Goal: Task Accomplishment & Management: Use online tool/utility

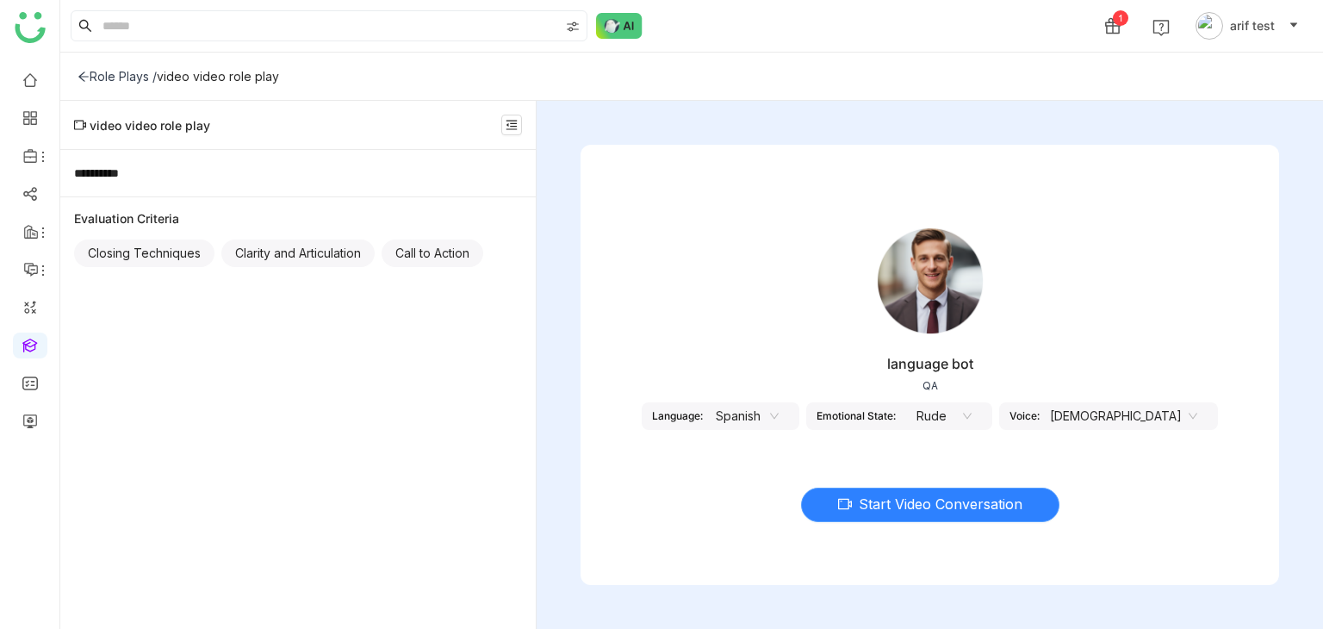
click at [887, 508] on span "Start Video Conversation" at bounding box center [941, 505] width 164 height 22
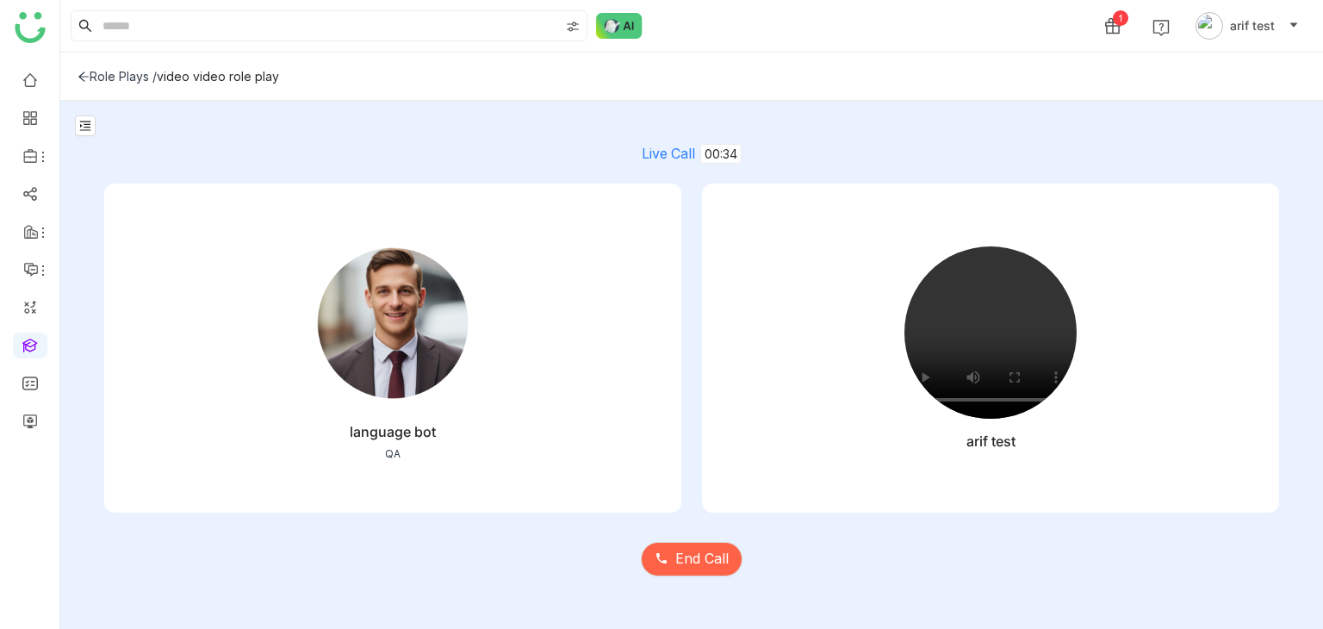
click at [996, 425] on div "arif test" at bounding box center [991, 434] width 49 height 31
click at [716, 555] on span "End Call" at bounding box center [702, 559] width 53 height 22
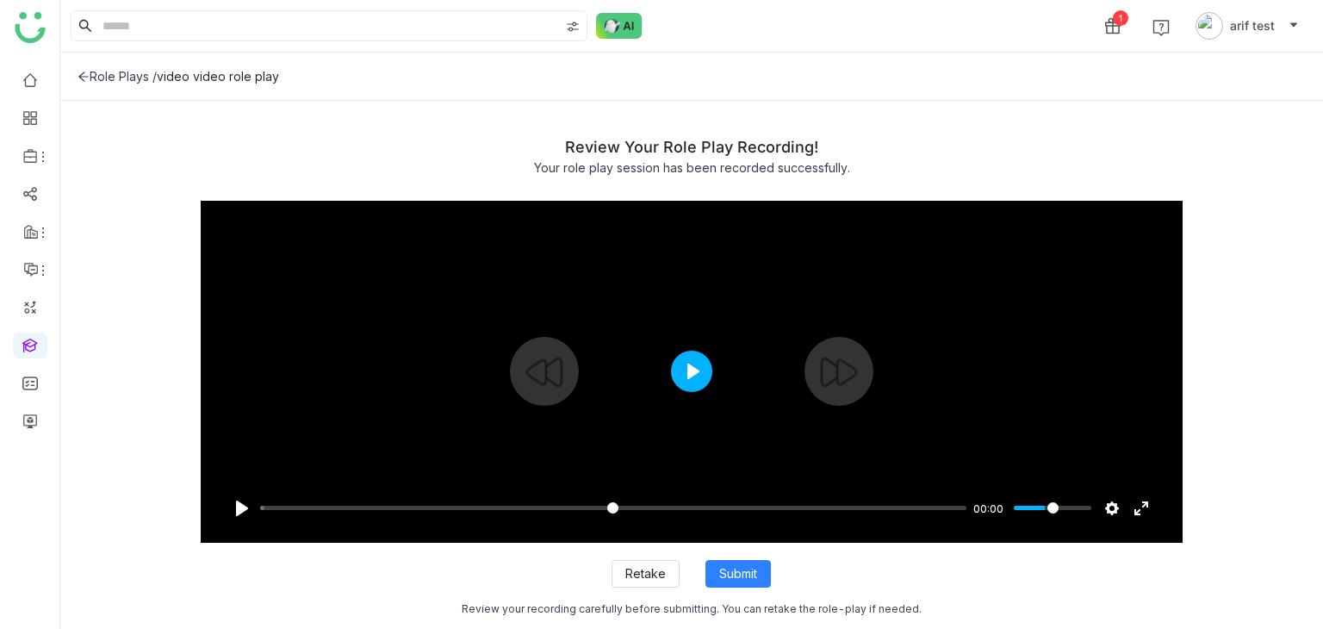
click at [702, 380] on button "Play" at bounding box center [691, 371] width 41 height 41
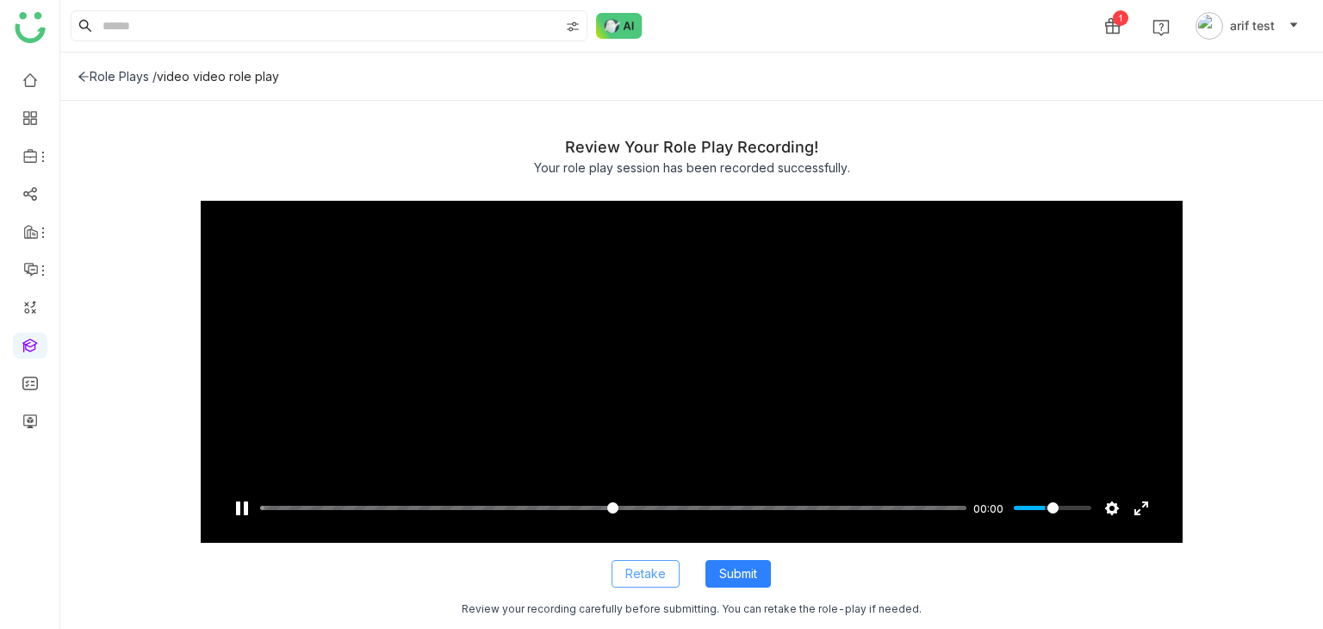
click at [665, 577] on button "Retake" at bounding box center [646, 574] width 68 height 28
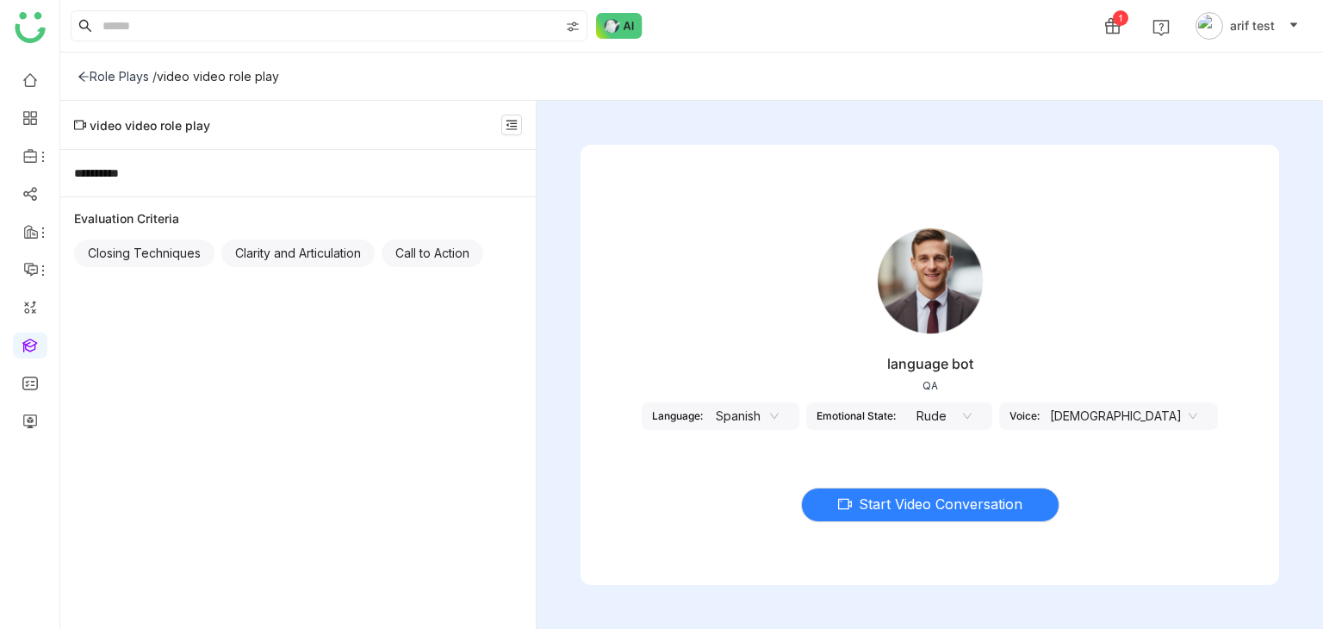
click at [84, 71] on icon at bounding box center [84, 77] width 12 height 12
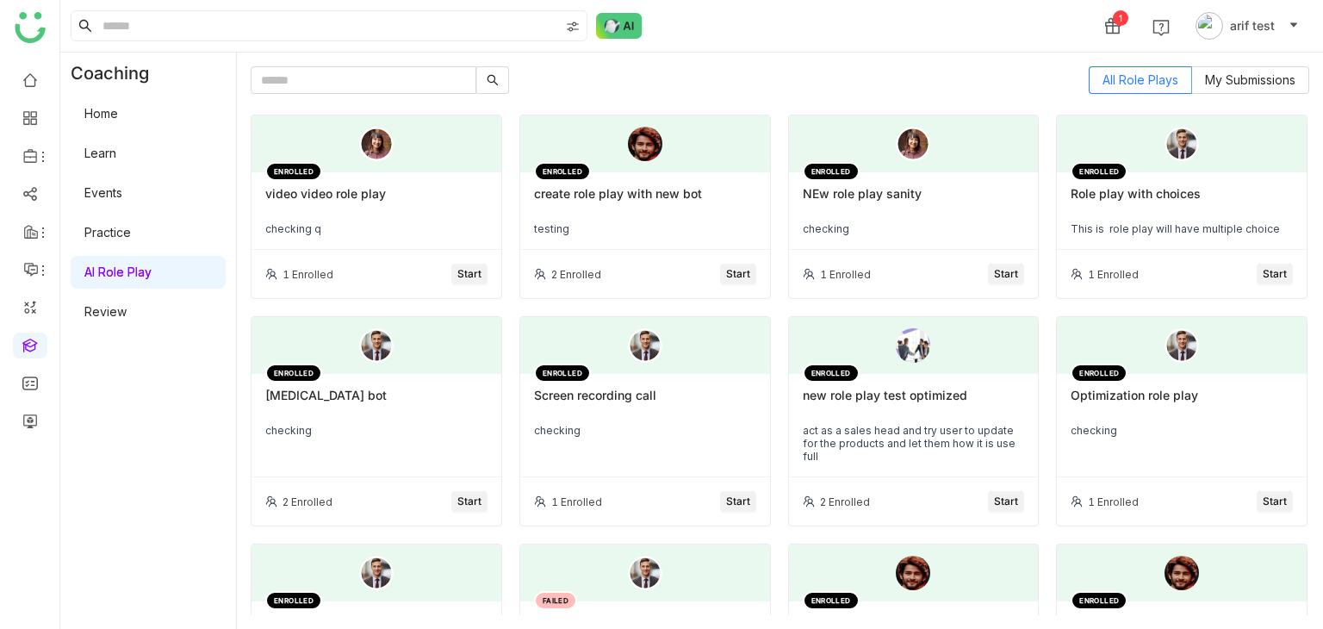
click at [342, 194] on div "video video role play" at bounding box center [376, 200] width 222 height 29
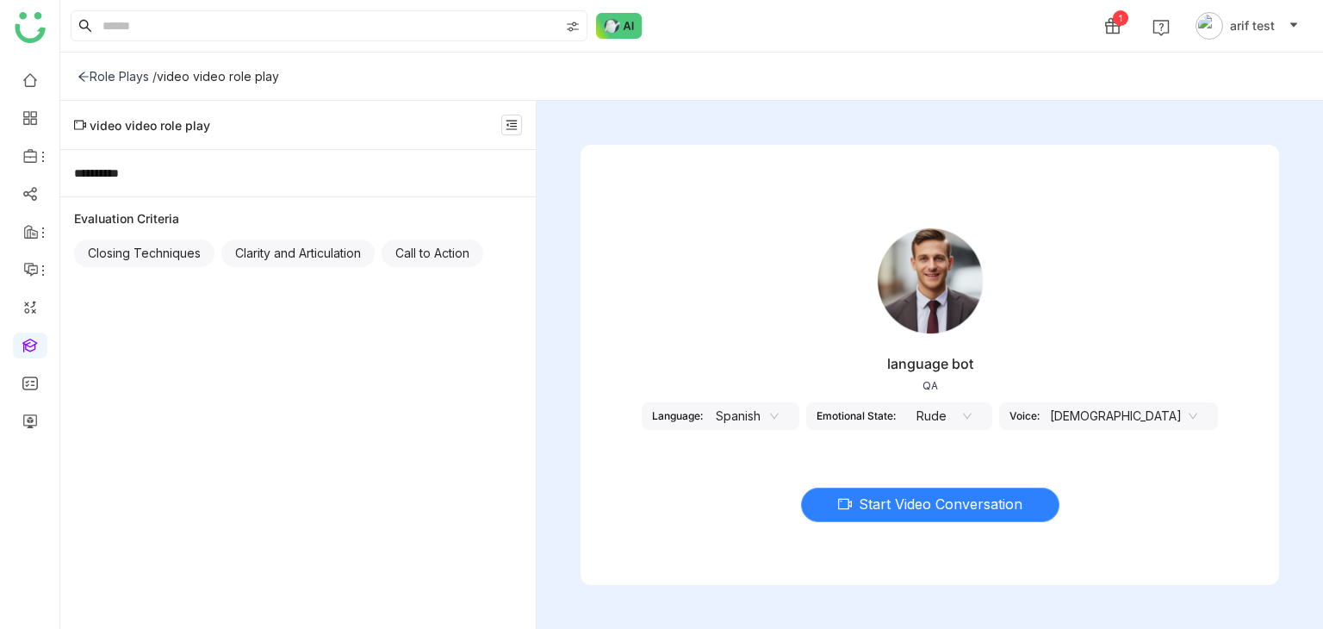
click at [918, 495] on span "Start Video Conversation" at bounding box center [941, 505] width 164 height 22
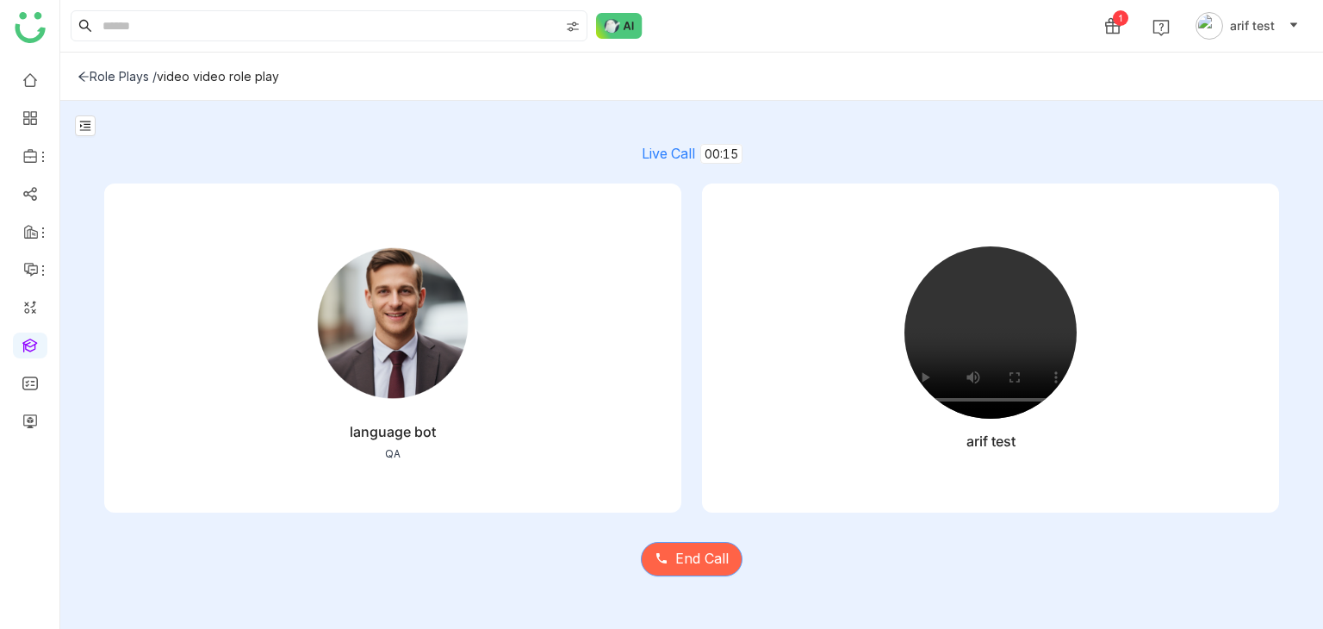
click at [679, 555] on span "End Call" at bounding box center [702, 559] width 53 height 22
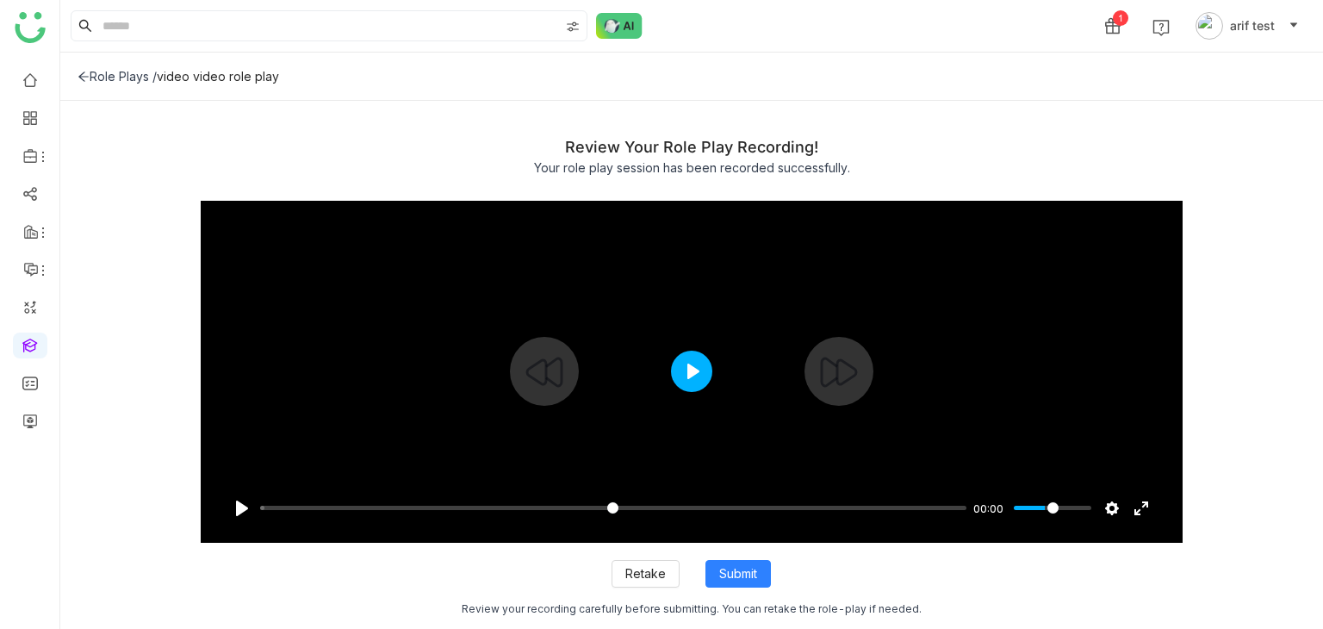
click at [682, 376] on button "Play" at bounding box center [691, 371] width 41 height 41
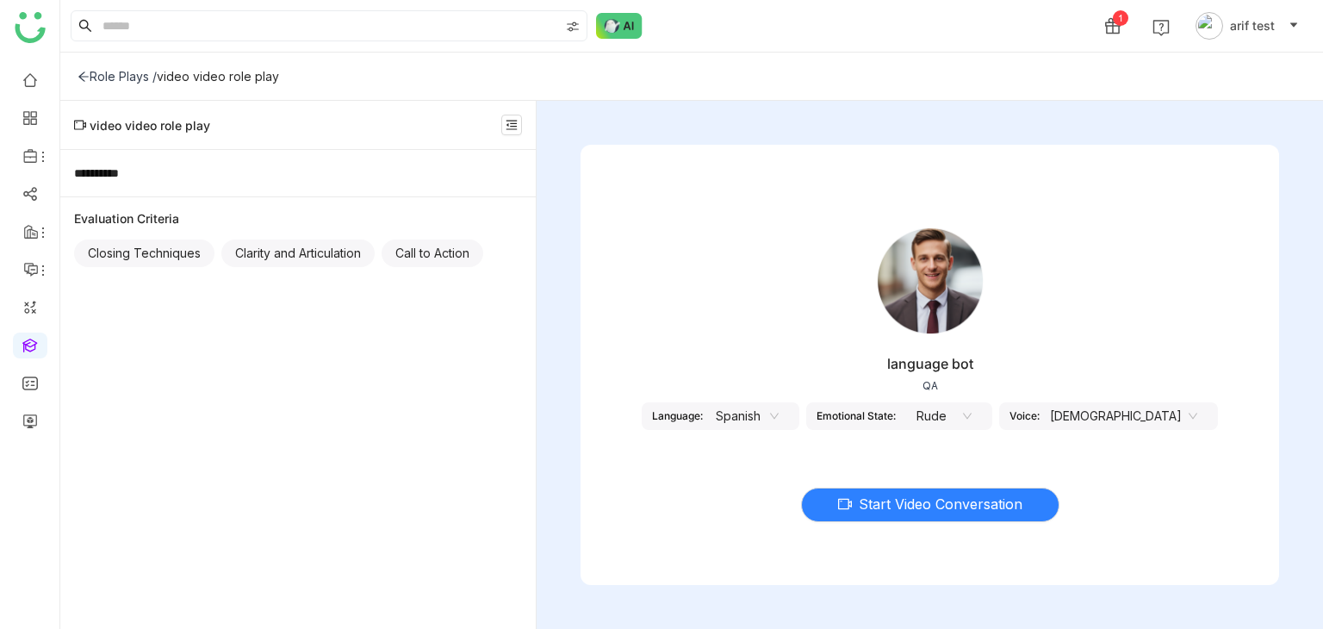
click at [89, 82] on div "Role Plays /" at bounding box center [117, 76] width 79 height 15
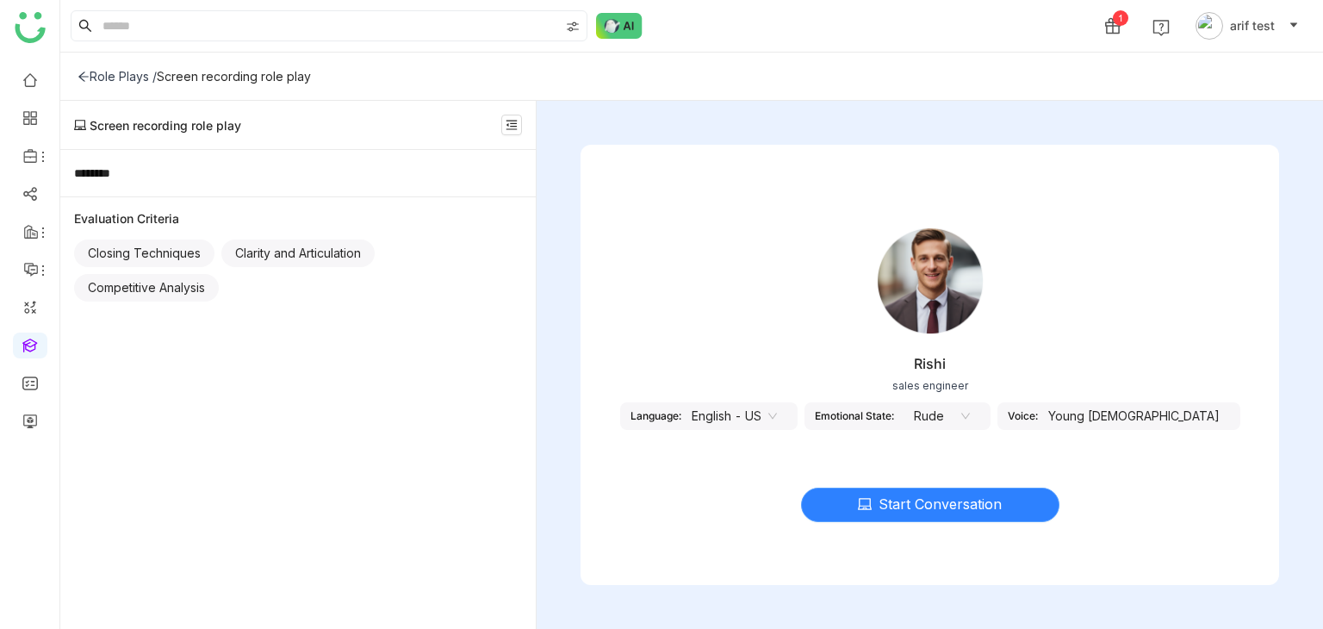
click at [962, 505] on span "Start Conversation" at bounding box center [940, 505] width 123 height 22
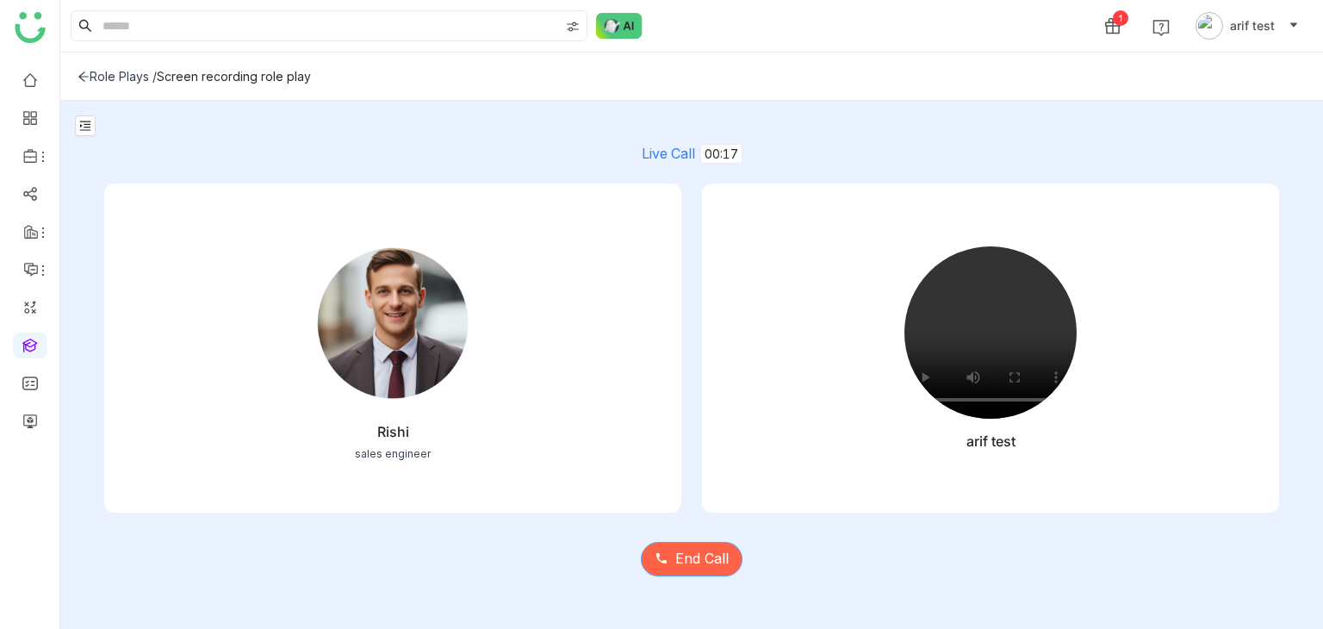
click at [688, 558] on span "End Call" at bounding box center [702, 559] width 53 height 22
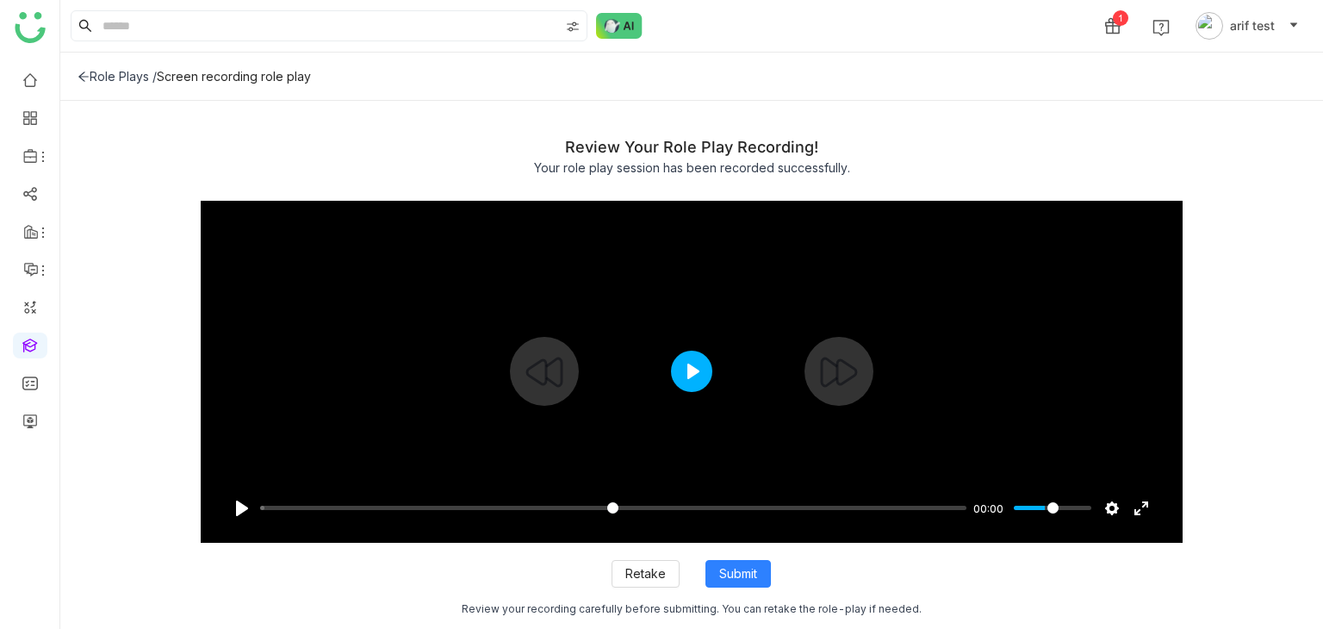
click at [696, 370] on div "Pause Play % buffered 00:00 00:00 Settings Captions Disabled Quality undefined …" at bounding box center [692, 372] width 983 height 342
click at [696, 369] on button "Play" at bounding box center [691, 371] width 41 height 41
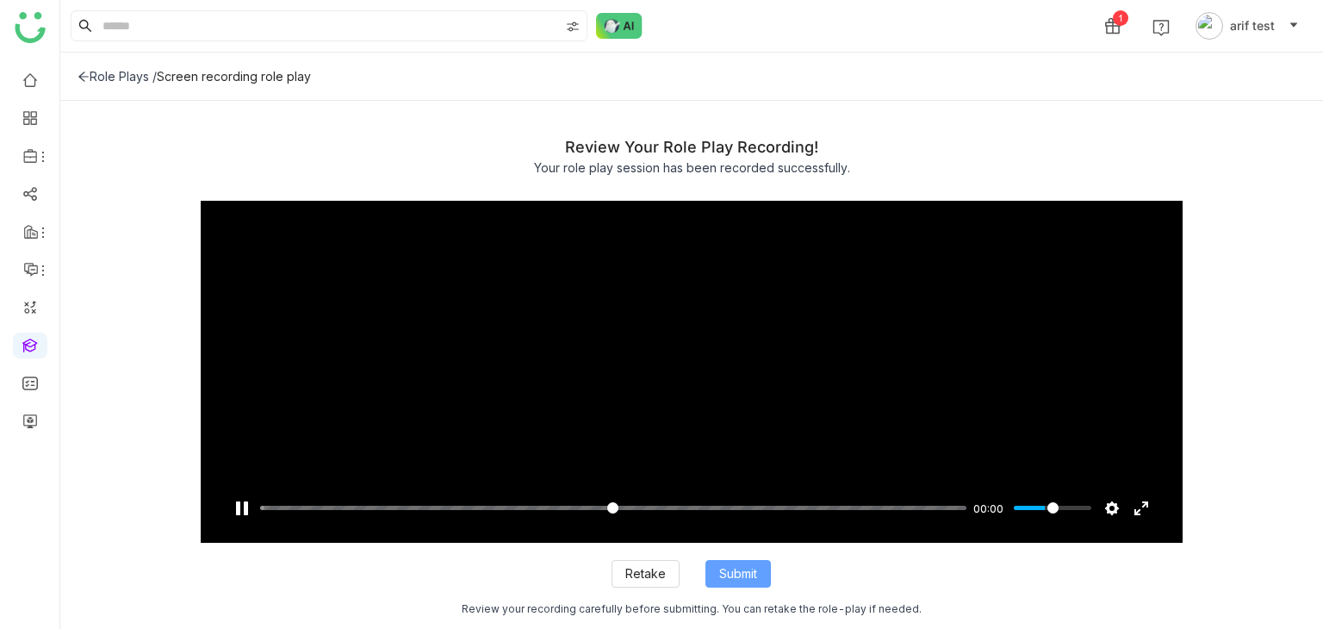
click at [755, 574] on span "Submit" at bounding box center [738, 573] width 38 height 19
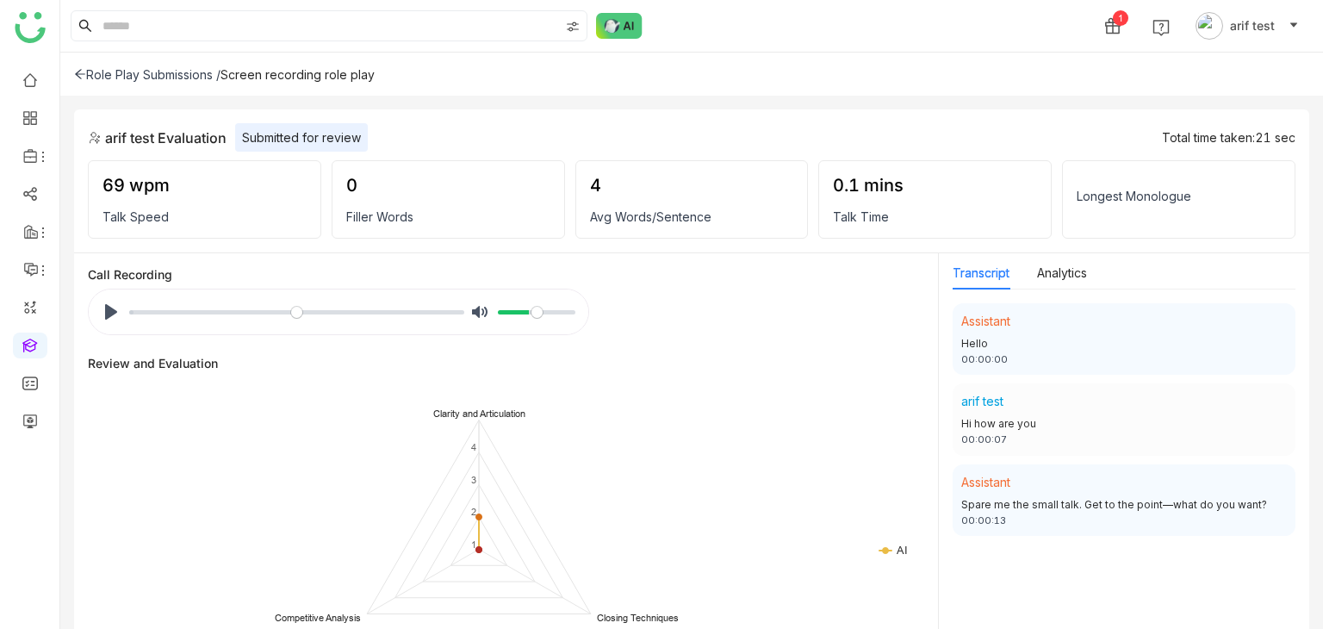
click at [620, 304] on div "Call Recording Pause Play % buffered 00:00 Unmute Mute" at bounding box center [506, 301] width 837 height 68
click at [121, 314] on button "Pause Play" at bounding box center [111, 312] width 28 height 28
click at [84, 72] on icon at bounding box center [80, 74] width 12 height 12
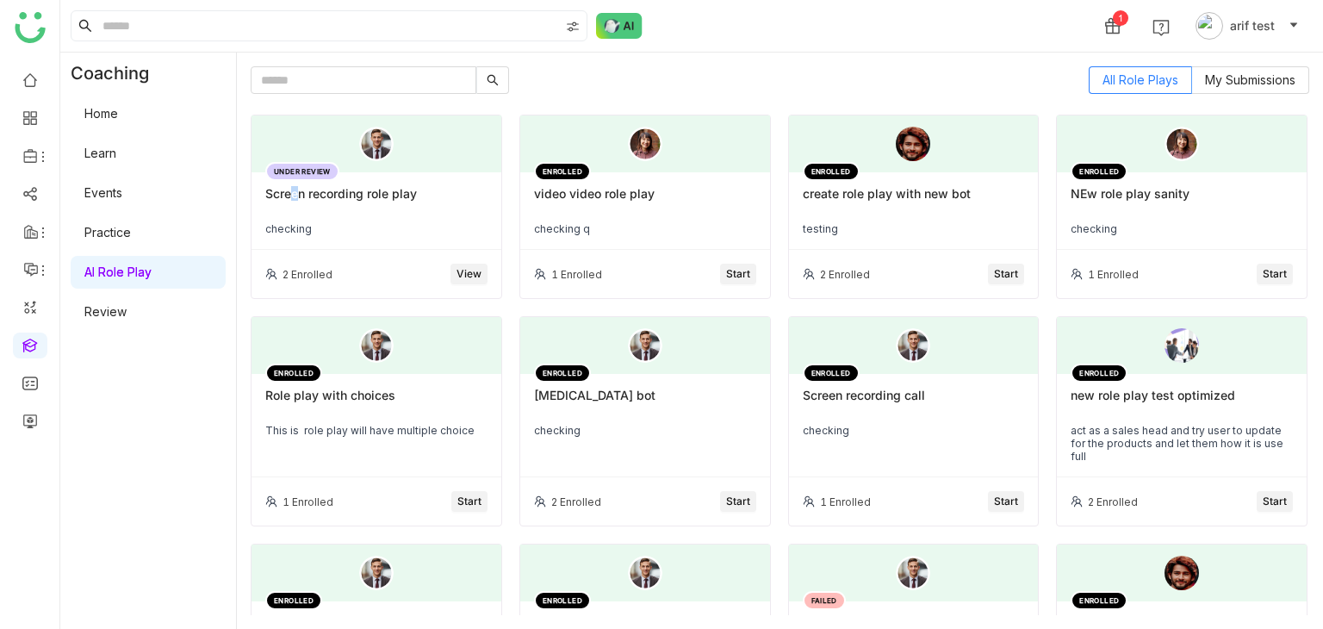
click at [288, 189] on div "Screen recording role play" at bounding box center [376, 200] width 222 height 29
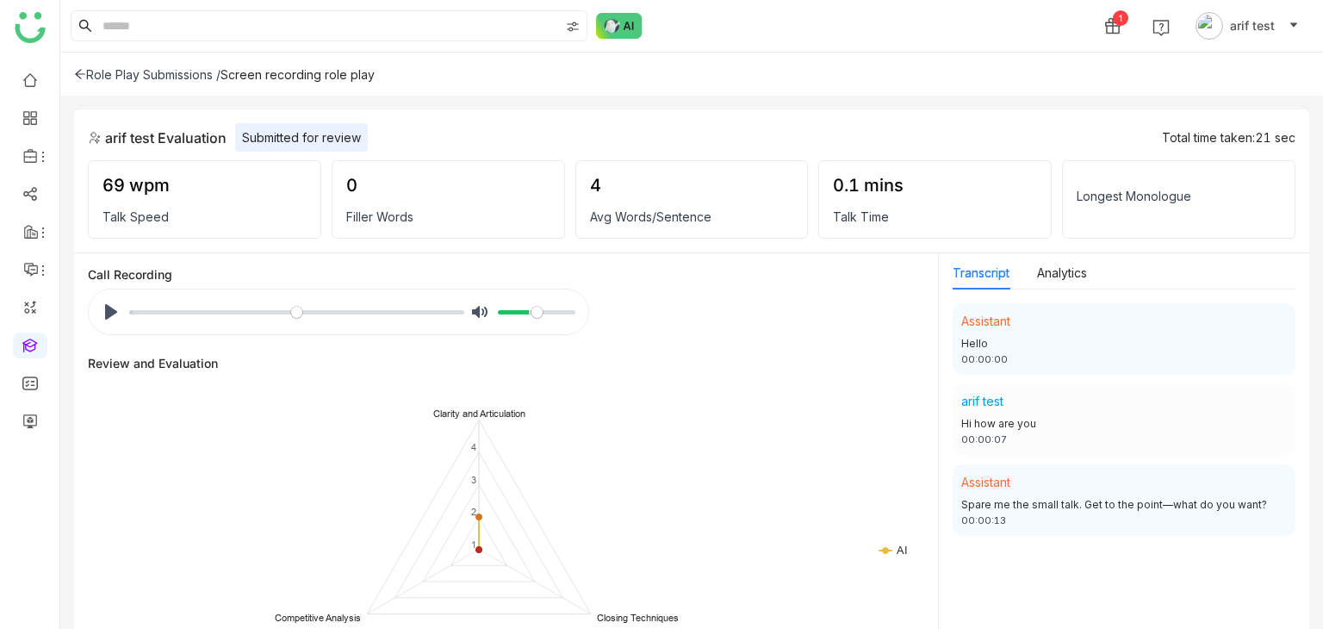
click at [74, 77] on icon at bounding box center [80, 74] width 12 height 12
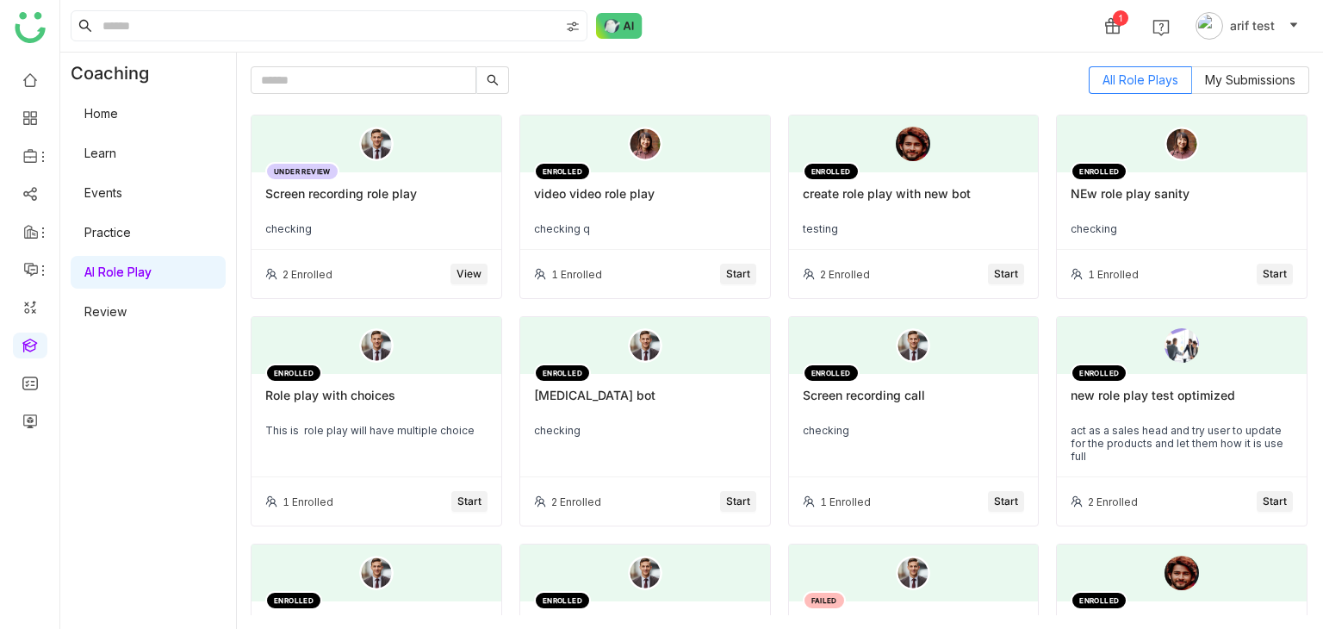
click at [394, 201] on div "Screen recording role play" at bounding box center [376, 200] width 222 height 29
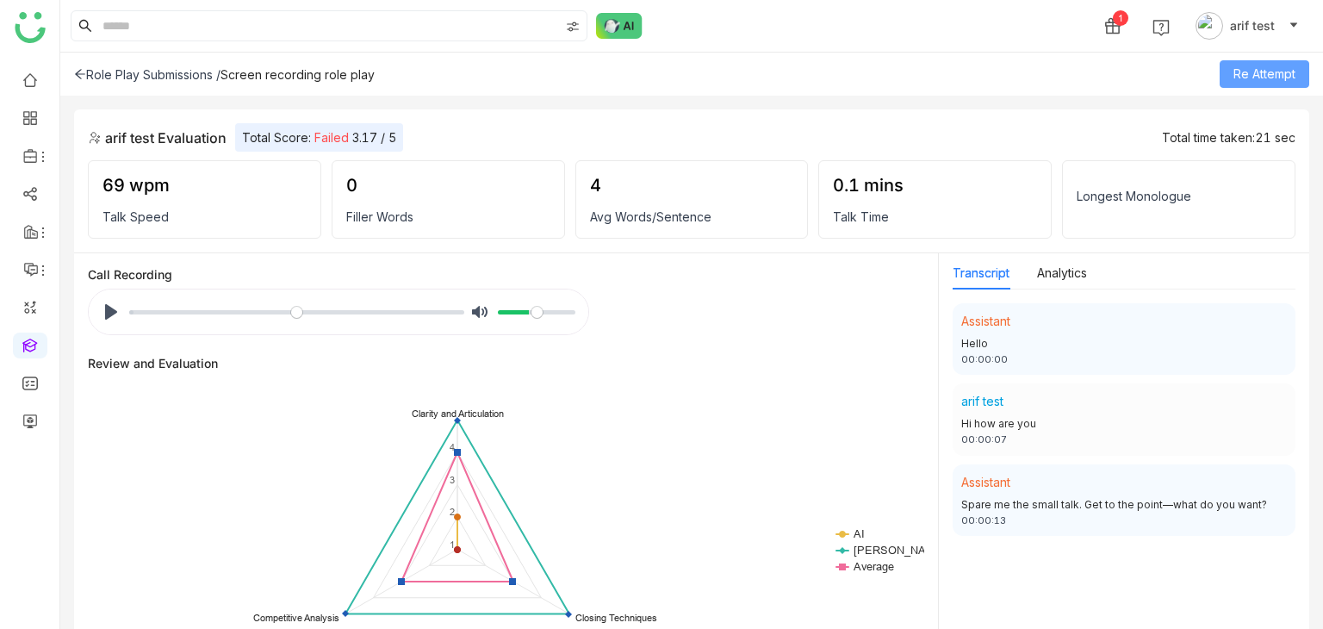
click at [1286, 65] on span "Re Attempt" at bounding box center [1265, 74] width 62 height 19
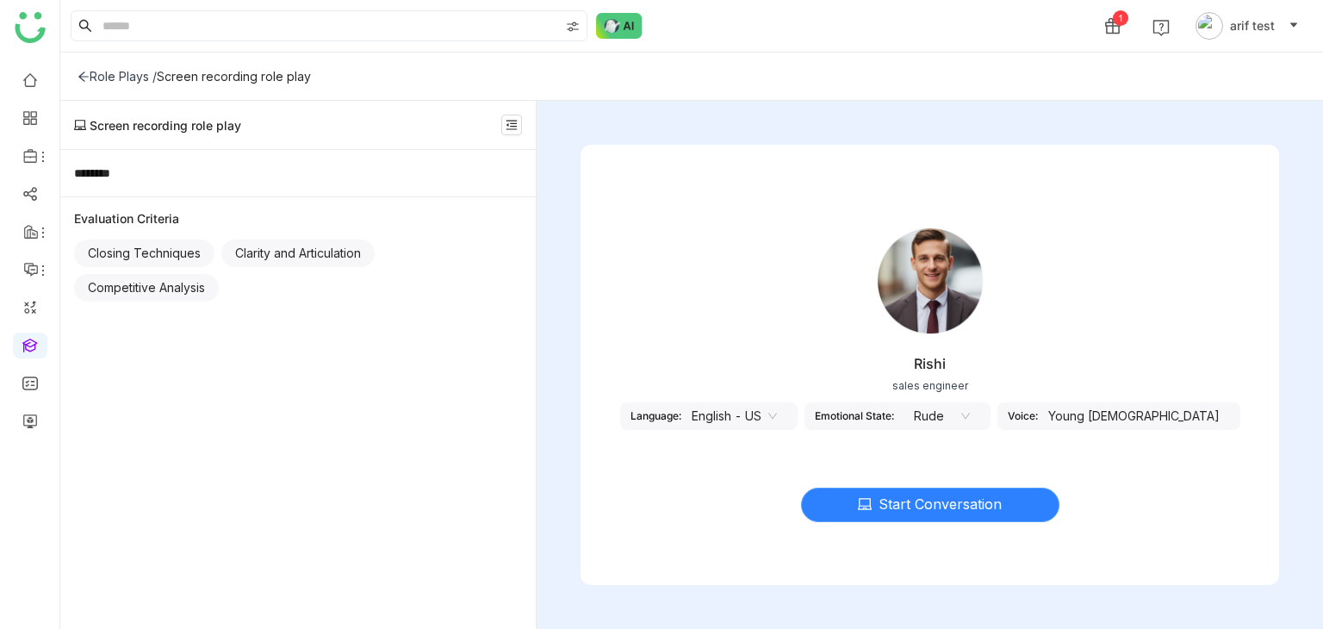
click at [862, 511] on button "Start Conversation" at bounding box center [930, 505] width 258 height 34
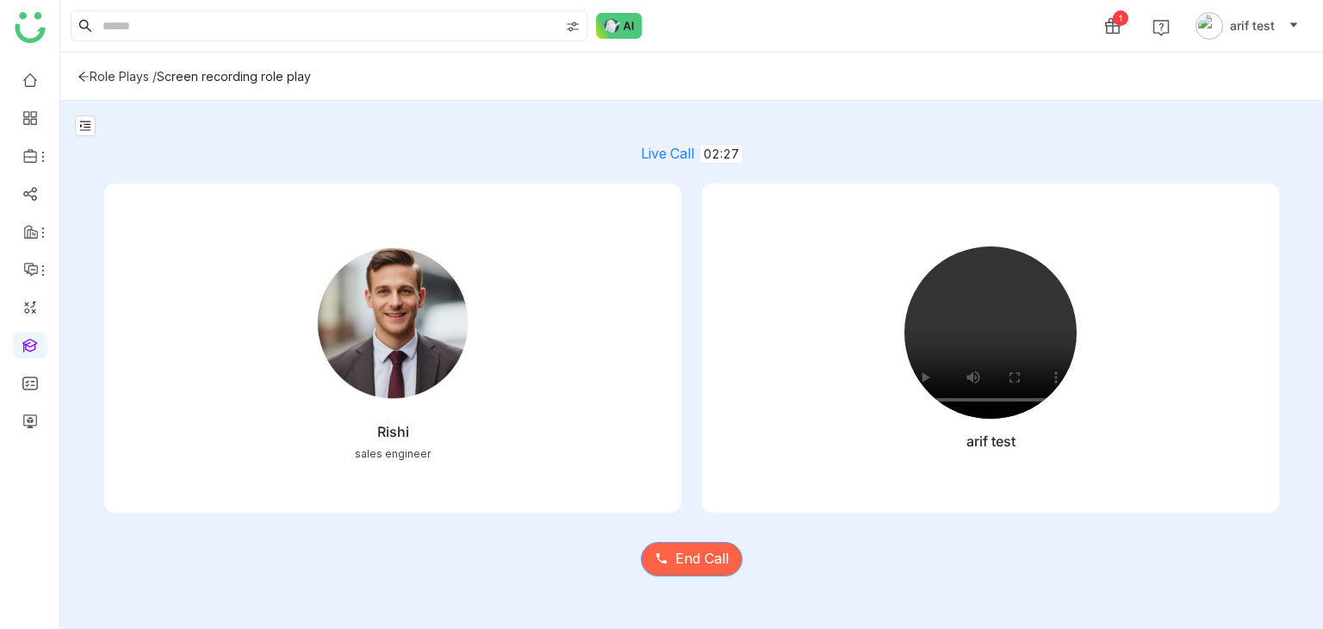
click at [715, 550] on span "End Call" at bounding box center [702, 559] width 53 height 22
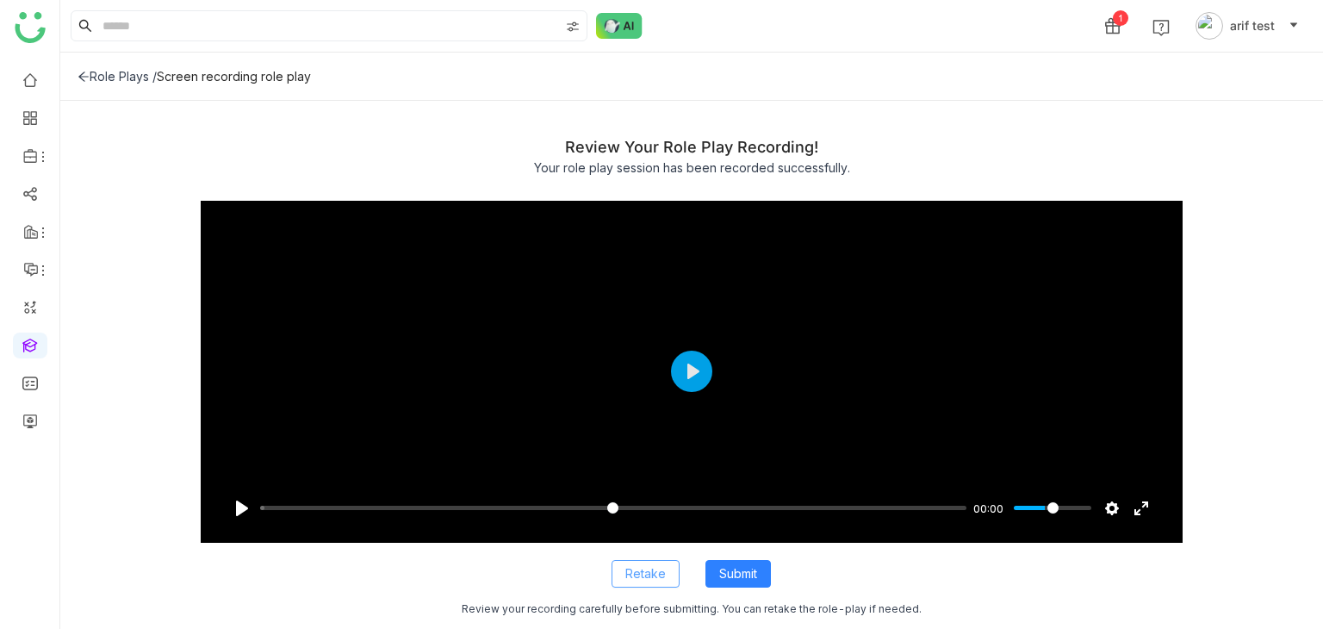
click at [659, 583] on button "Retake" at bounding box center [646, 574] width 68 height 28
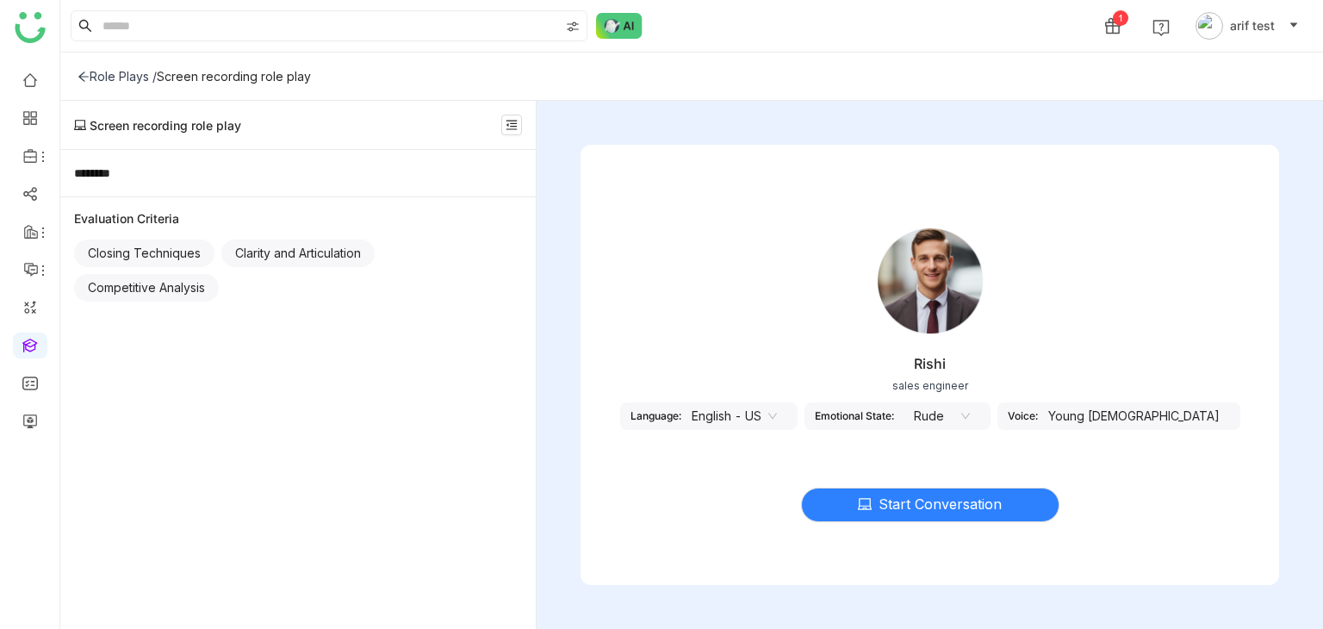
click at [767, 414] on nz-select-item "English - US" at bounding box center [734, 416] width 85 height 26
click at [723, 300] on div "Rishi sales engineer Language: English - US Emotional State: Rude Voice: Young …" at bounding box center [930, 329] width 699 height 258
click at [510, 115] on button at bounding box center [511, 125] width 21 height 21
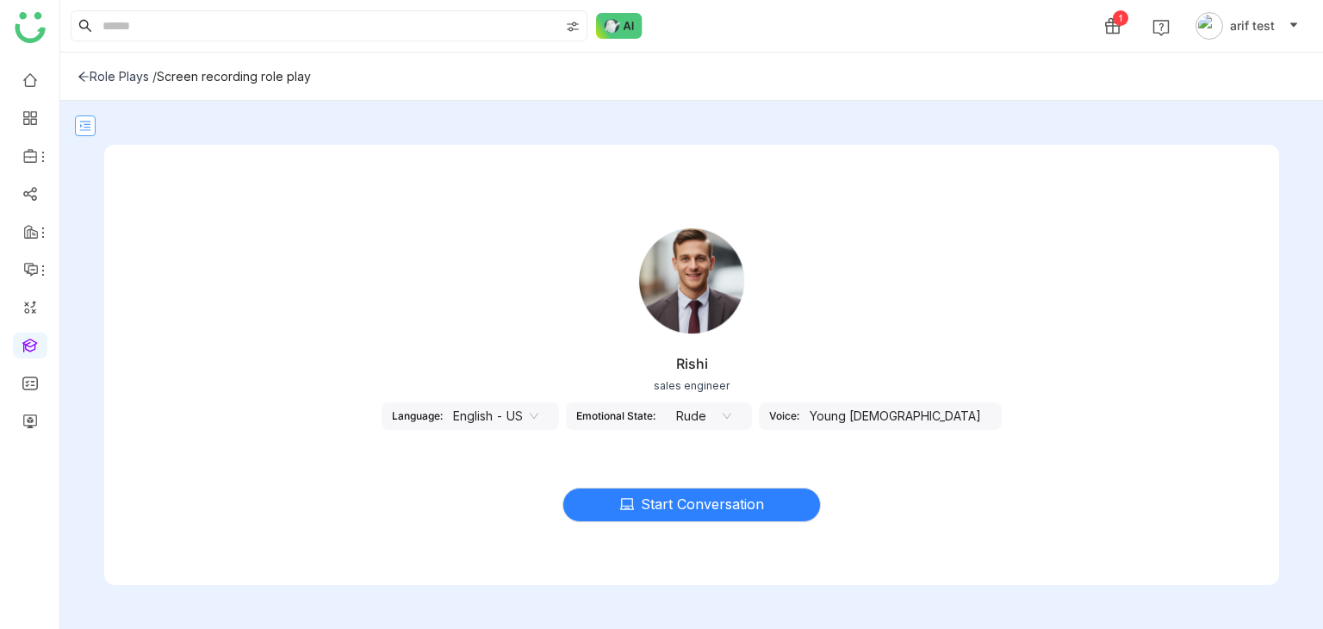
click at [80, 129] on icon at bounding box center [85, 125] width 11 height 9
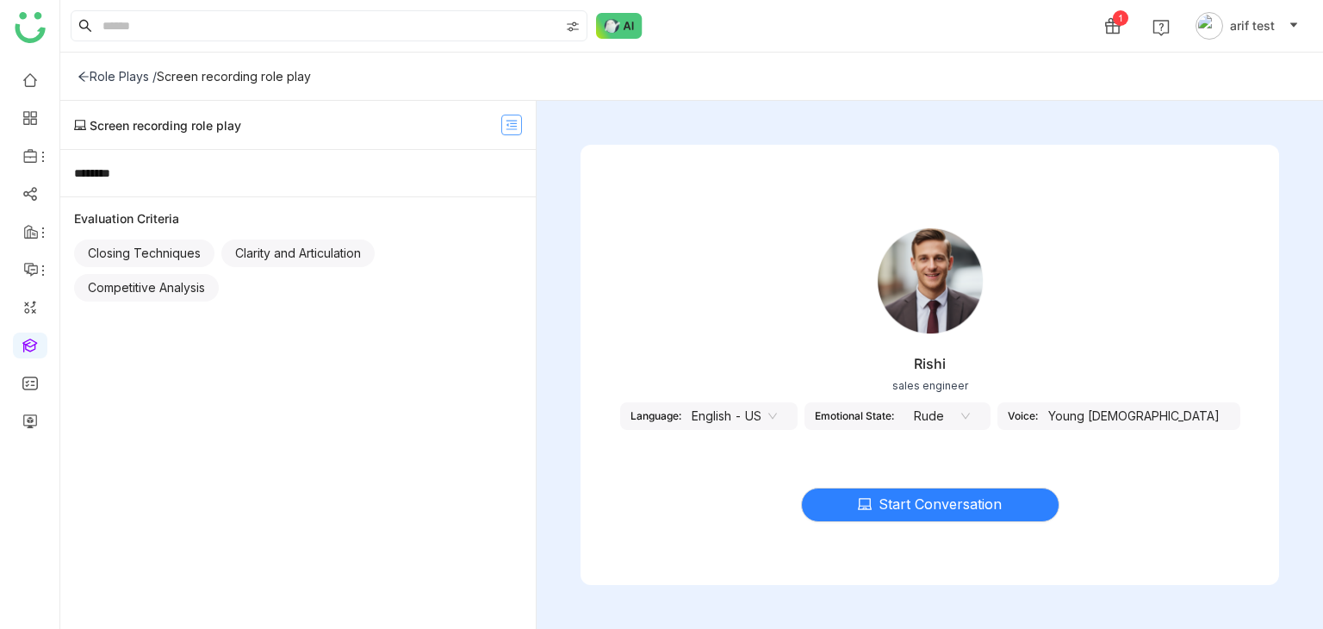
click at [514, 130] on icon at bounding box center [512, 125] width 12 height 12
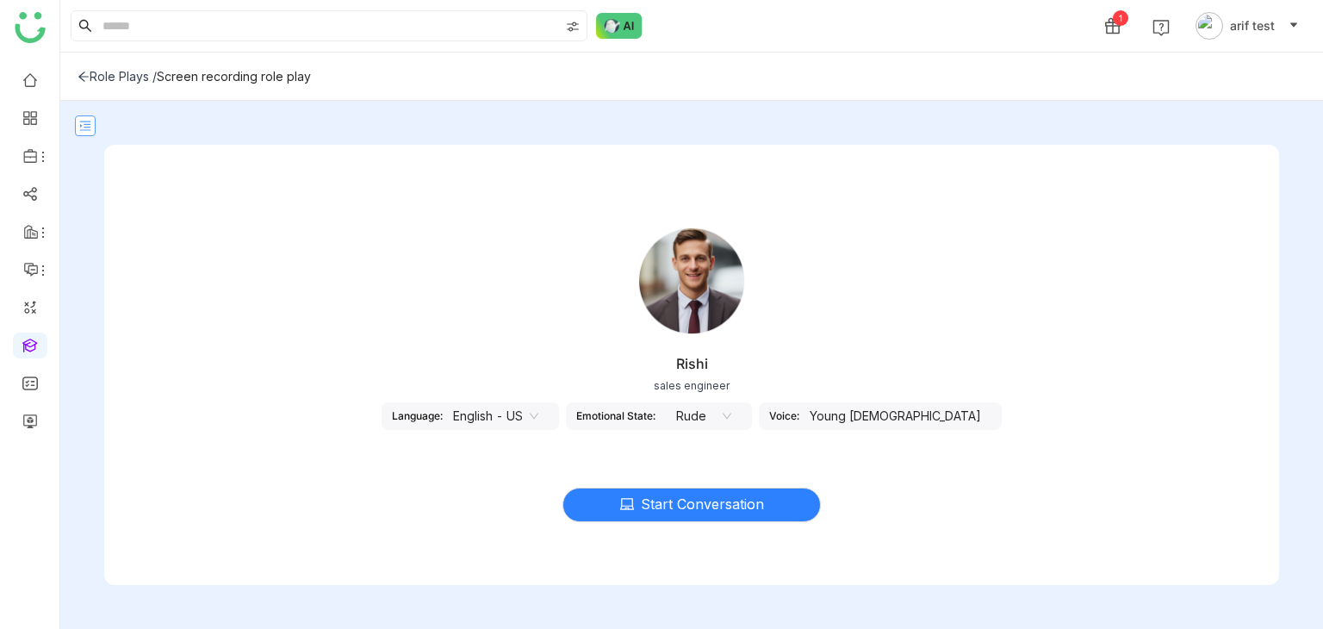
click at [87, 115] on button at bounding box center [85, 125] width 21 height 21
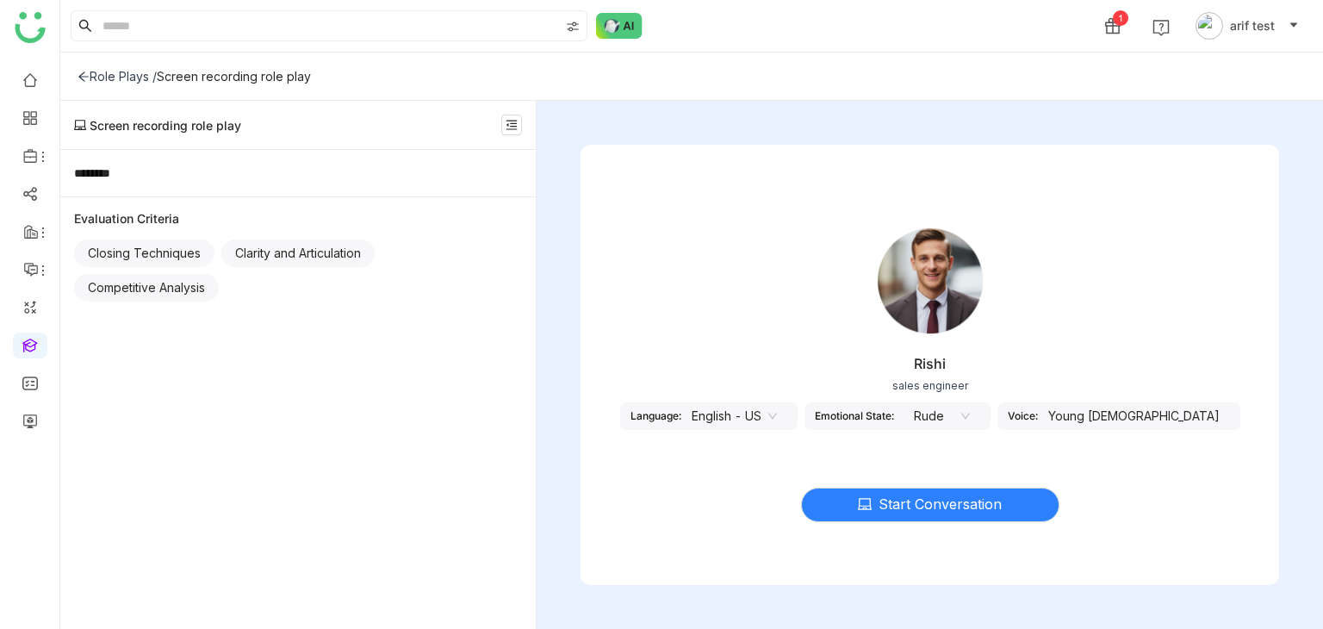
click at [83, 77] on icon at bounding box center [84, 77] width 12 height 12
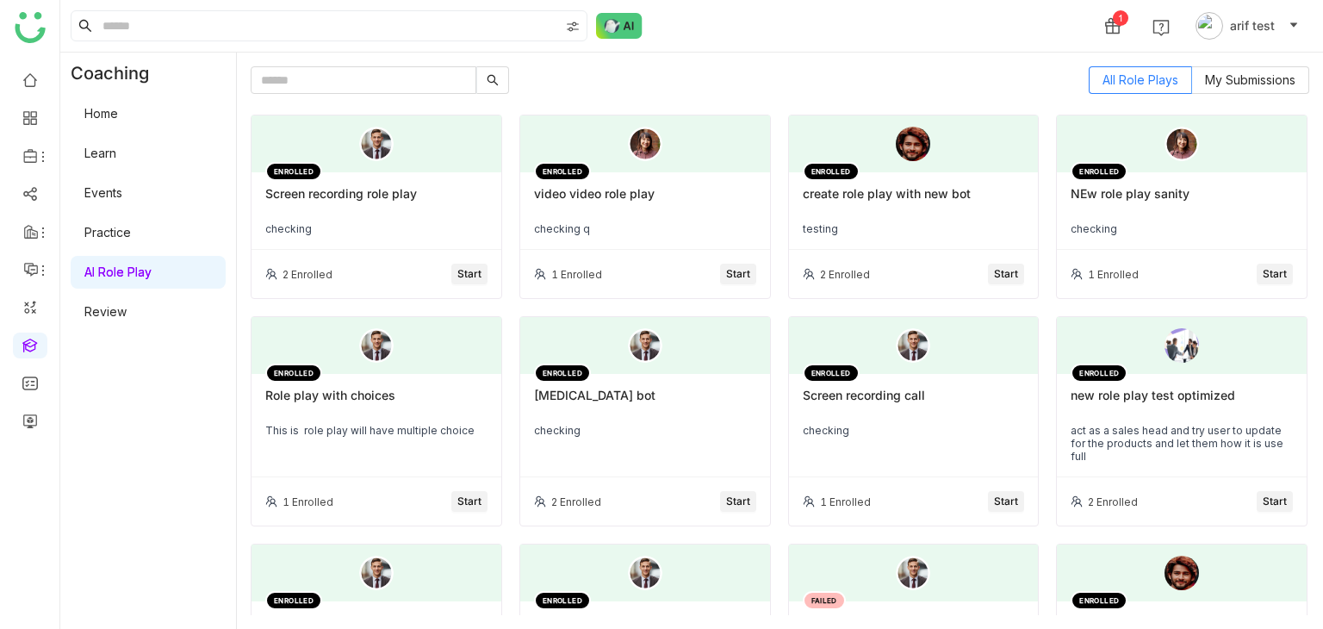
click at [454, 202] on div "Screen recording role play" at bounding box center [376, 200] width 222 height 29
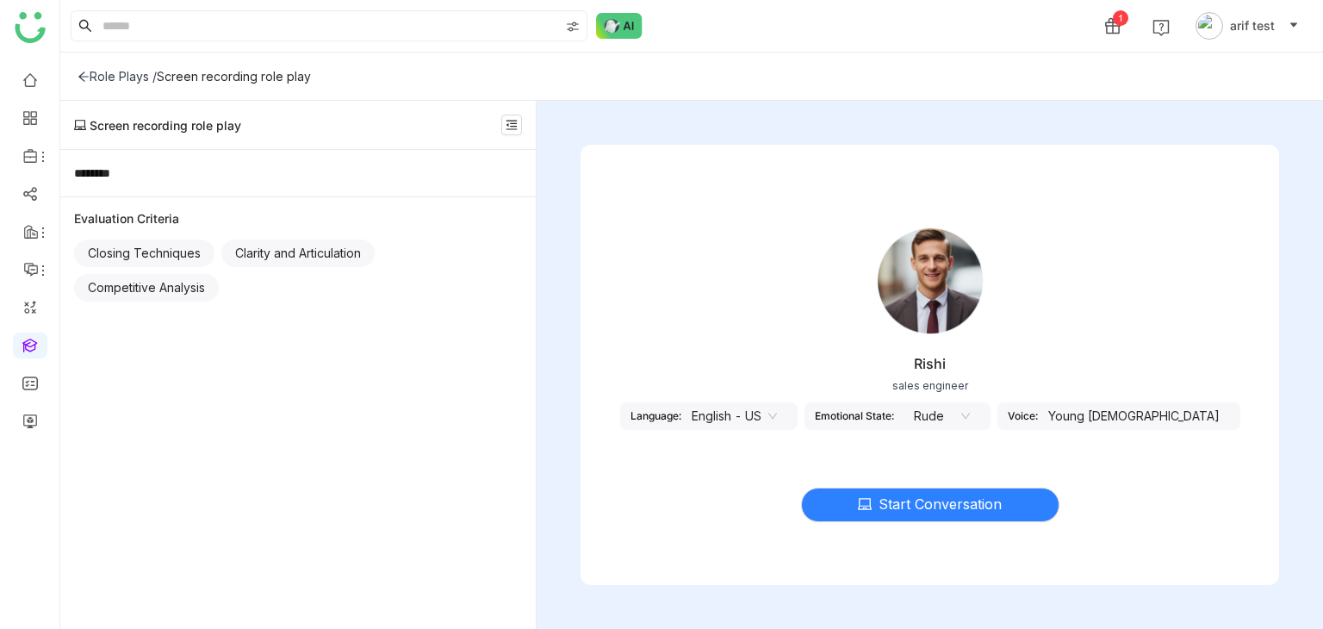
click at [971, 413] on icon at bounding box center [966, 416] width 10 height 10
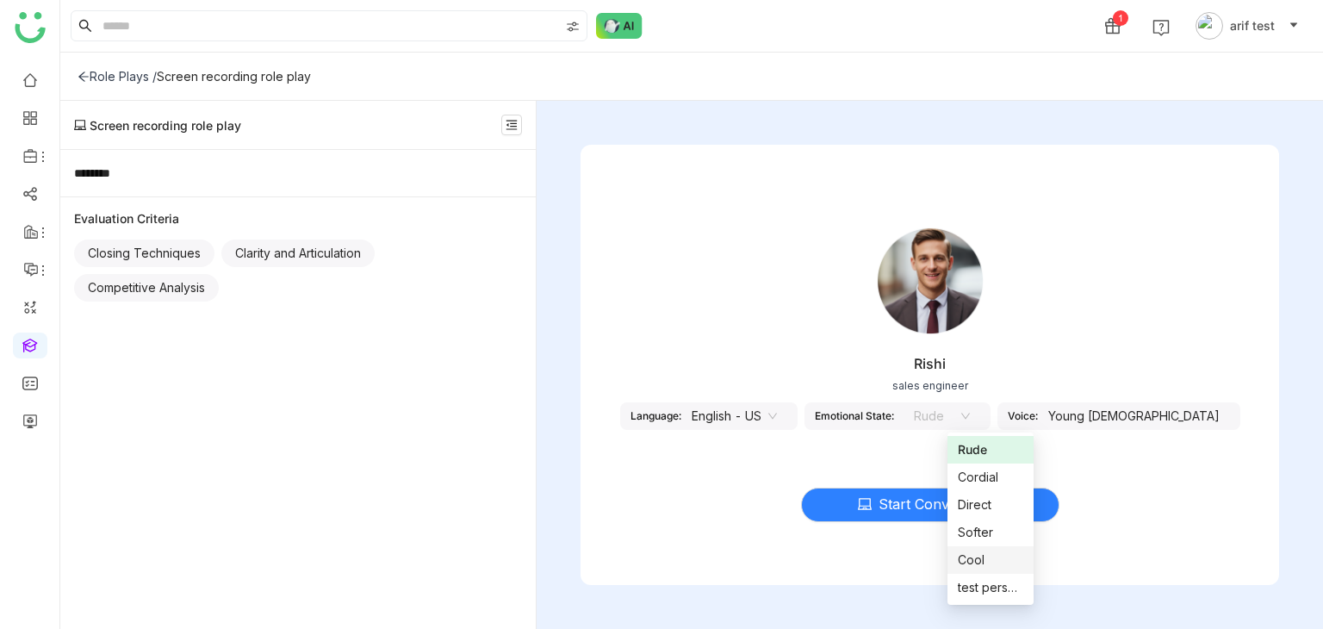
click at [998, 558] on div "Cool" at bounding box center [990, 560] width 65 height 19
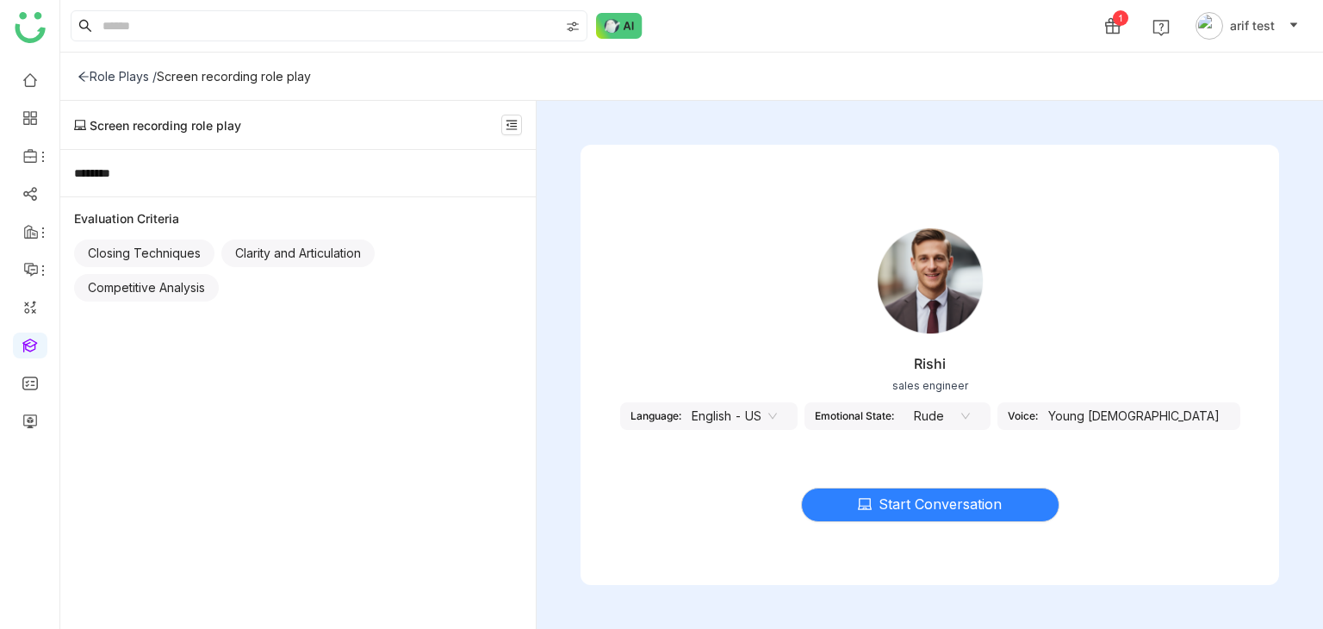
click at [970, 404] on nz-select-item "Rude" at bounding box center [937, 416] width 65 height 26
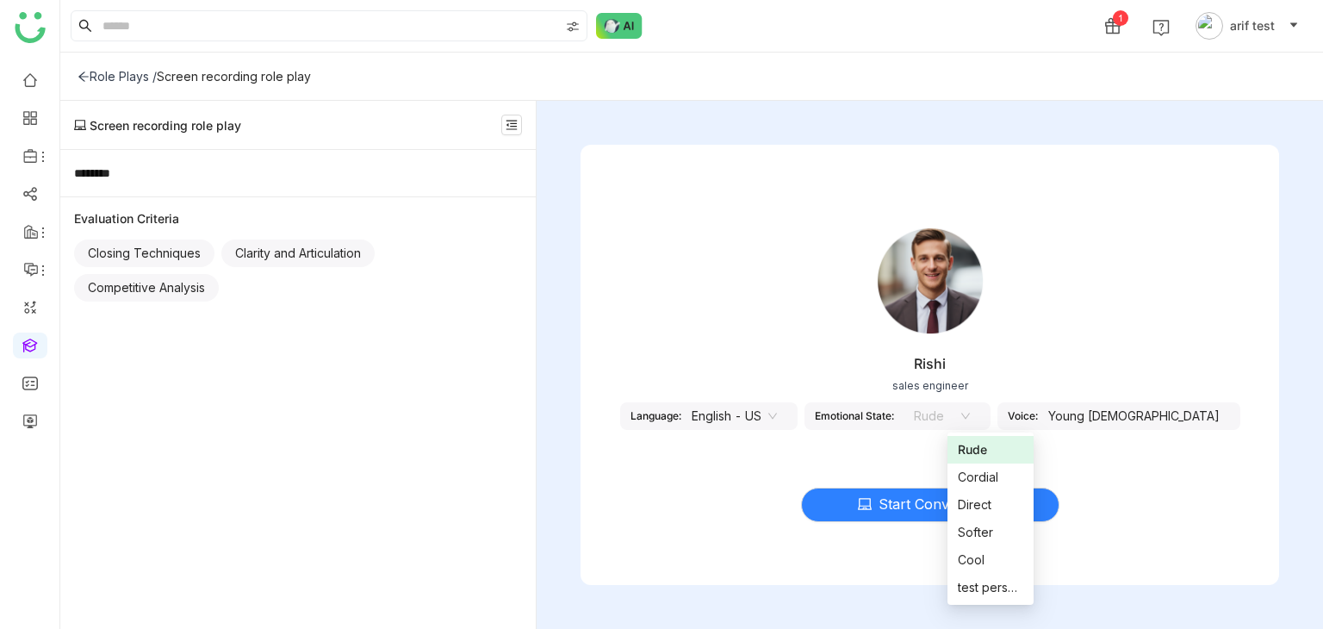
click at [1155, 432] on div "Rishi sales engineer Language: English - US Emotional State: Rude Voice: Young …" at bounding box center [930, 329] width 699 height 258
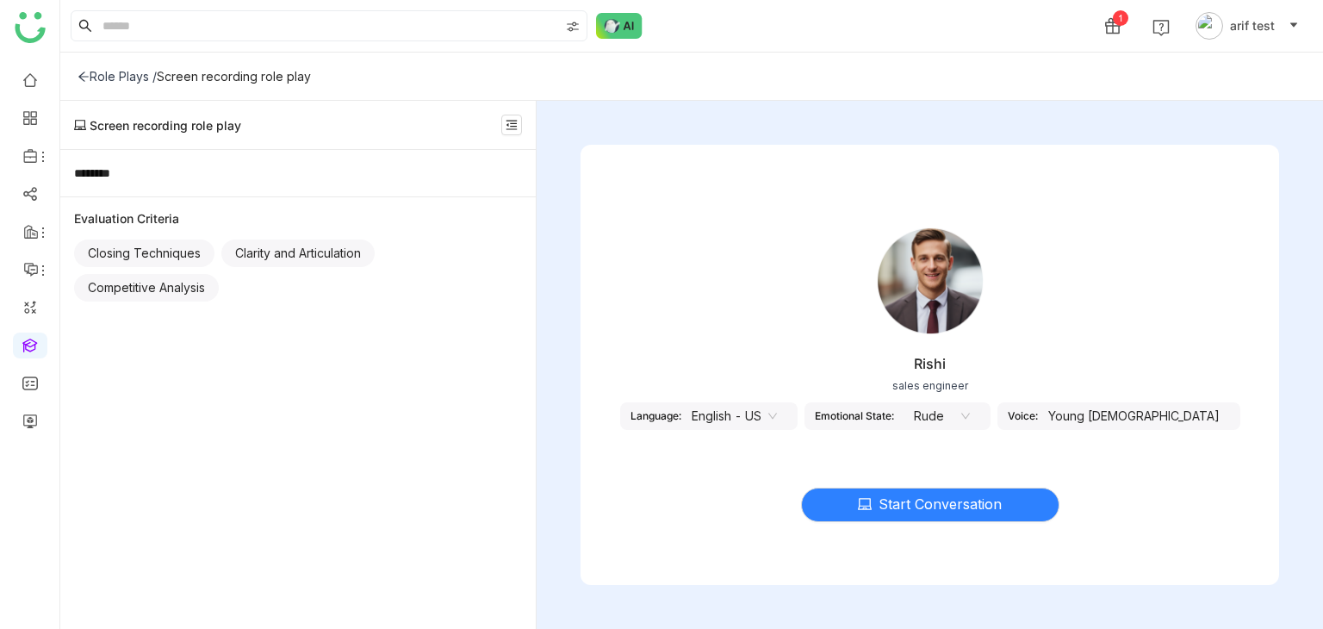
click at [1165, 421] on div "Young [DEMOGRAPHIC_DATA]" at bounding box center [1134, 416] width 192 height 28
drag, startPoint x: 1175, startPoint y: 417, endPoint x: 1068, endPoint y: 414, distance: 106.9
click at [1068, 414] on div "Voice: Young Male" at bounding box center [1119, 416] width 243 height 28
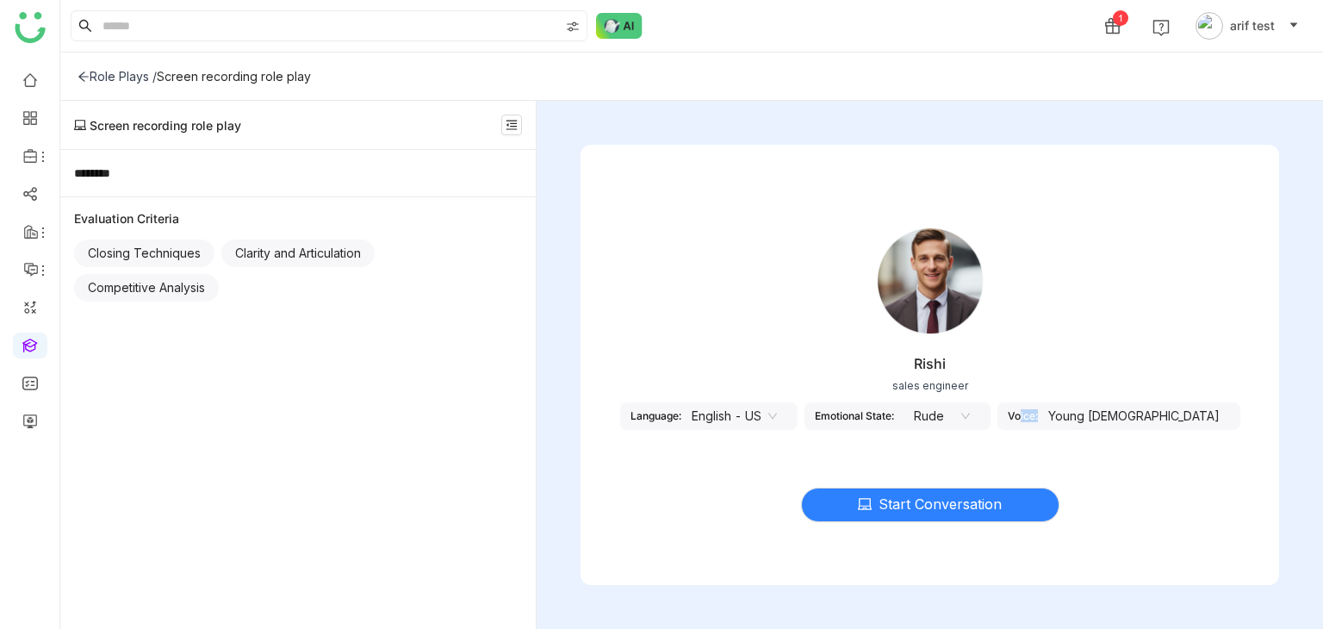
click at [1038, 414] on div "Voice:" at bounding box center [1023, 415] width 30 height 13
drag, startPoint x: 1091, startPoint y: 414, endPoint x: 1053, endPoint y: 415, distance: 37.9
click at [1053, 415] on div "Voice: Young Male" at bounding box center [1119, 416] width 243 height 28
click at [1099, 449] on div "Rishi sales engineer Language: English - US Emotional State: Rude Voice: Young …" at bounding box center [930, 329] width 699 height 258
